Goal: Navigation & Orientation: Go to known website

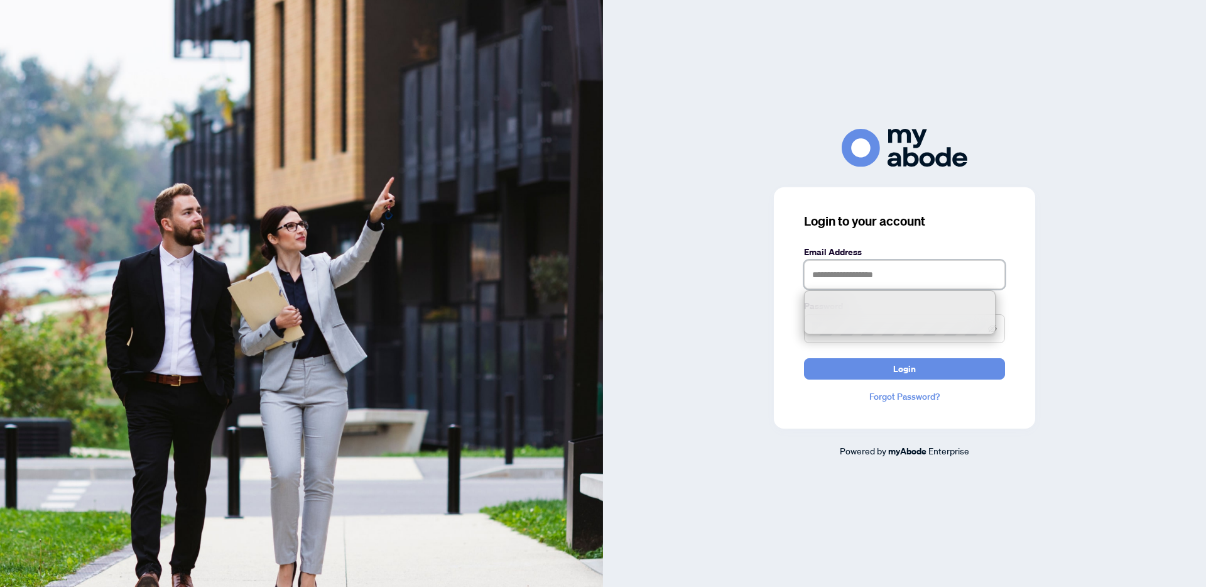
type input "**********"
click at [631, 205] on div "**********" at bounding box center [904, 293] width 603 height 329
